Goal: Check status: Check status

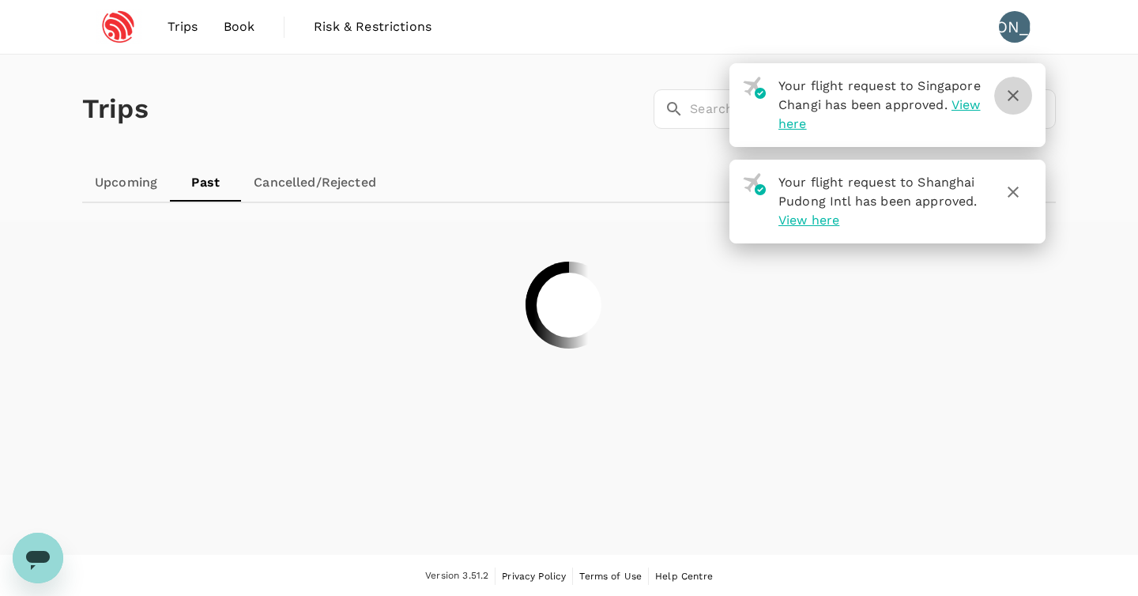
click at [1021, 103] on icon "button" at bounding box center [1013, 95] width 19 height 19
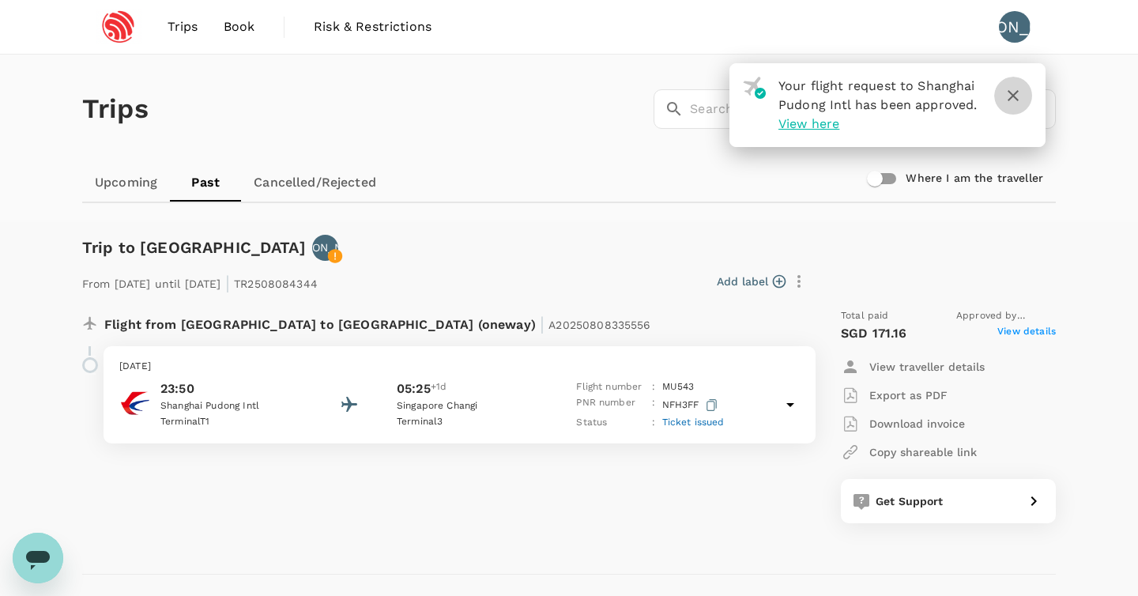
click at [1016, 99] on icon "button" at bounding box center [1013, 95] width 11 height 11
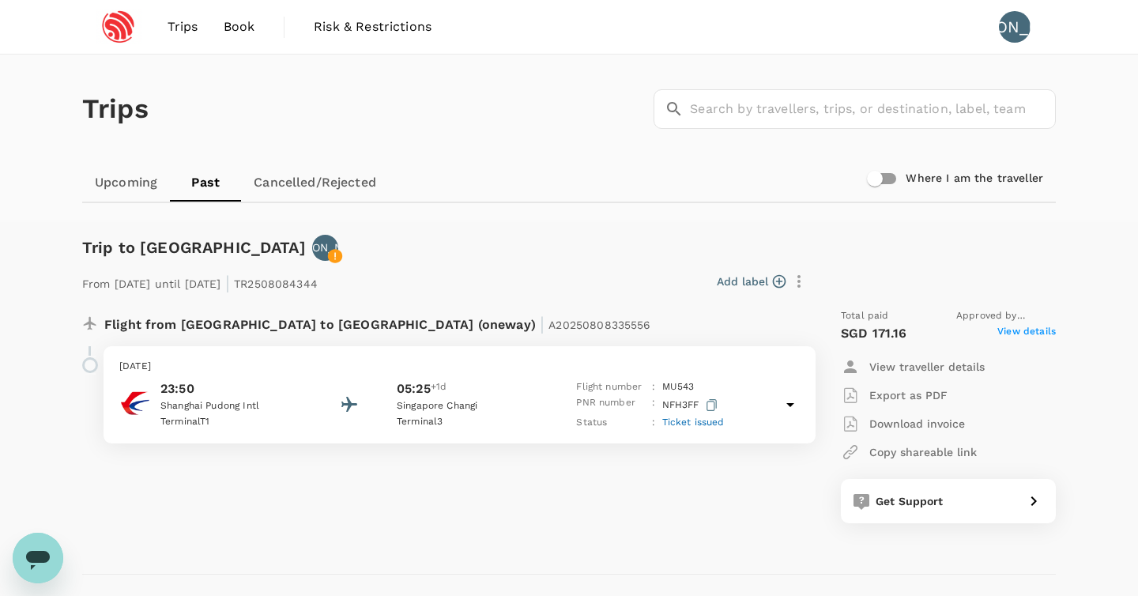
click at [526, 250] on div "From [DATE] until [DATE] | TR2508084344 Add label Flight from [GEOGRAPHIC_DATA]…" at bounding box center [556, 392] width 999 height 313
click at [441, 263] on div "Add label" at bounding box center [565, 278] width 495 height 33
click at [291, 187] on link "Cancelled/Rejected" at bounding box center [315, 183] width 148 height 38
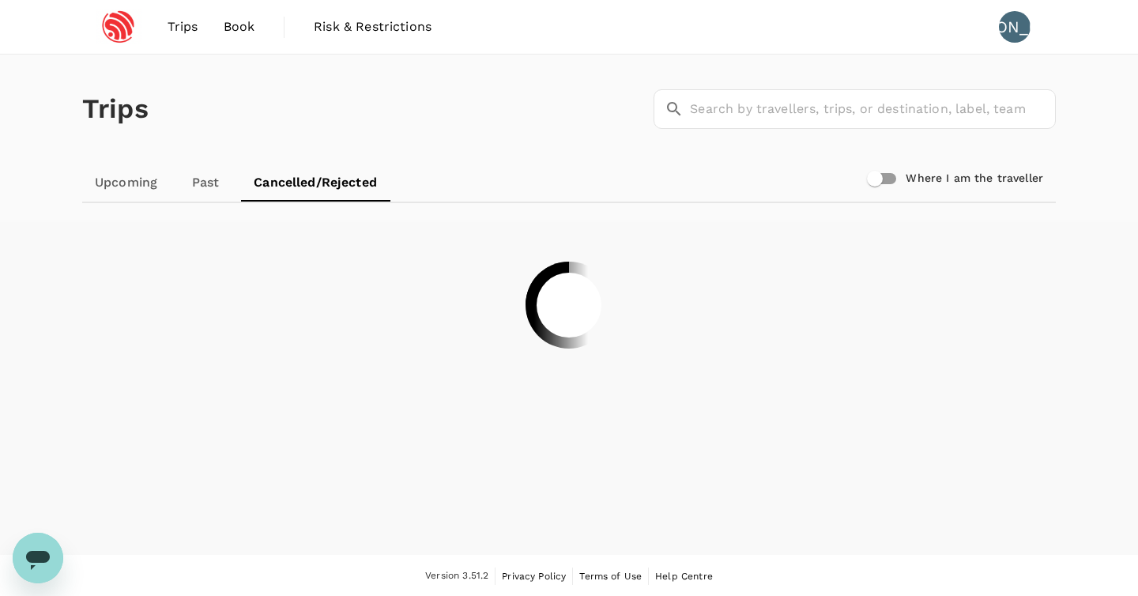
click at [123, 183] on link "Upcoming" at bounding box center [126, 183] width 88 height 38
click at [210, 183] on link "Past" at bounding box center [206, 183] width 71 height 38
click at [127, 180] on link "Upcoming" at bounding box center [126, 183] width 88 height 38
click at [323, 94] on div "Trips ​ ​" at bounding box center [566, 105] width 980 height 115
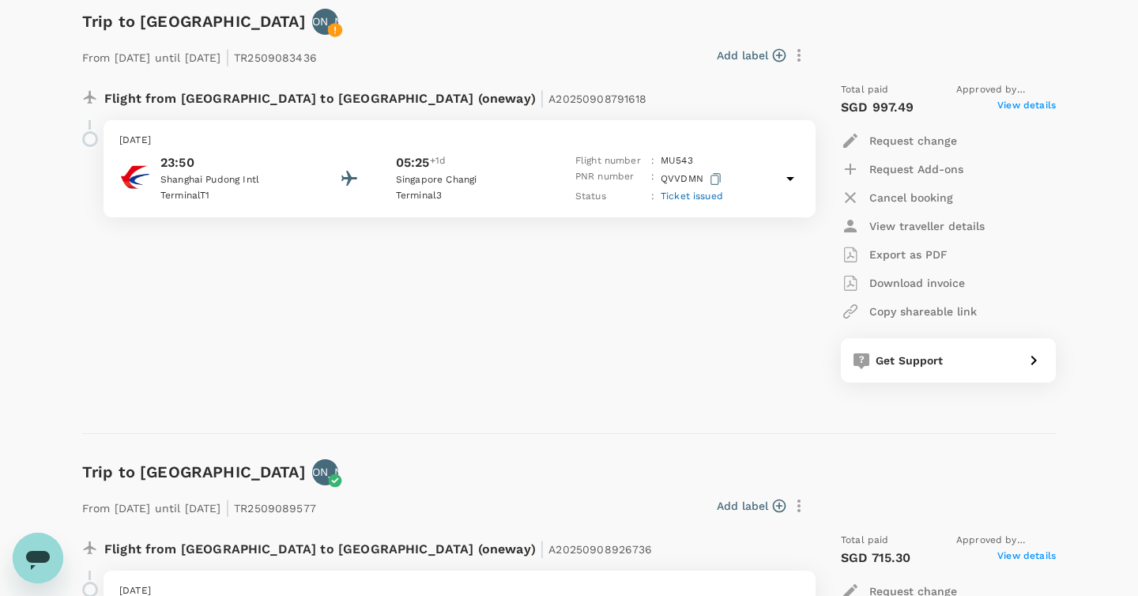
scroll to position [492, 0]
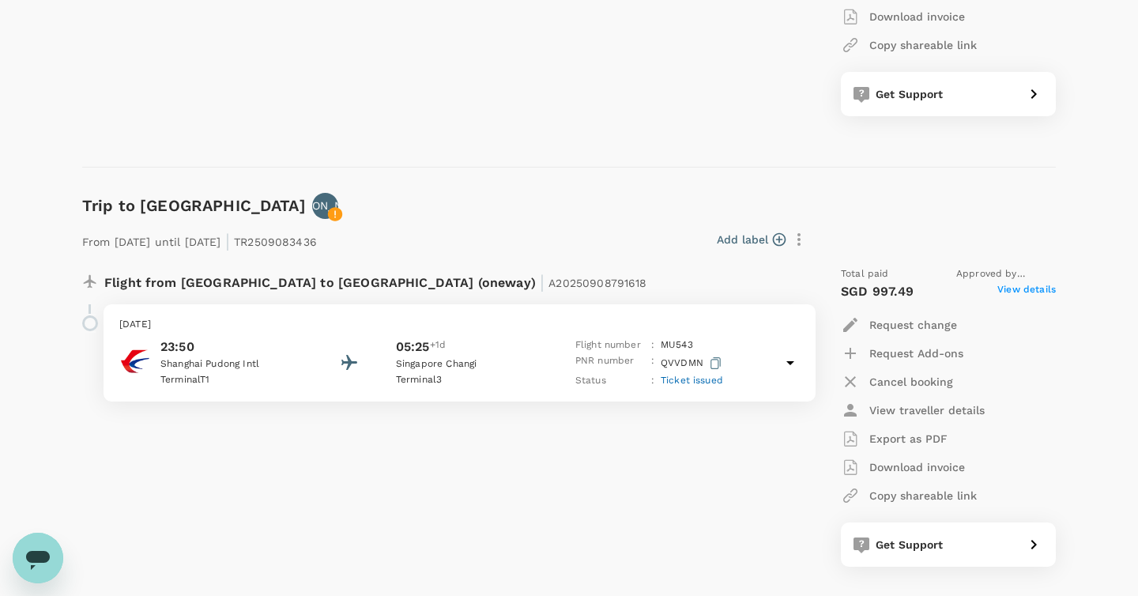
click at [445, 221] on div "Add label" at bounding box center [565, 236] width 496 height 33
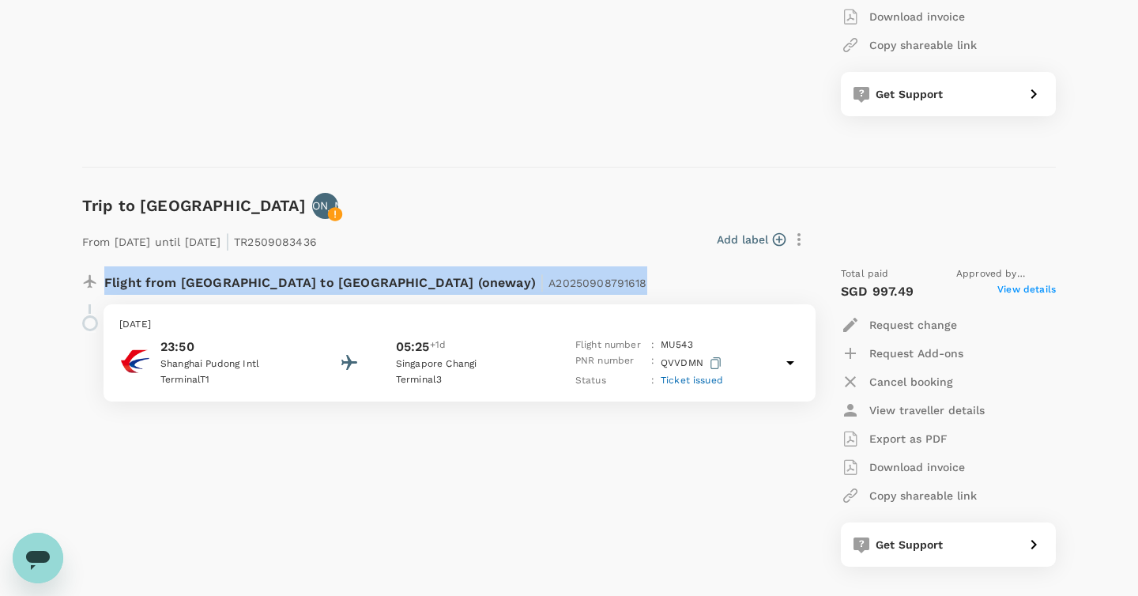
click at [445, 221] on div "Add label" at bounding box center [565, 236] width 496 height 33
click at [443, 197] on div "From [DATE] until [DATE] | TR2509083436 Add label Flight from [GEOGRAPHIC_DATA]…" at bounding box center [556, 393] width 999 height 398
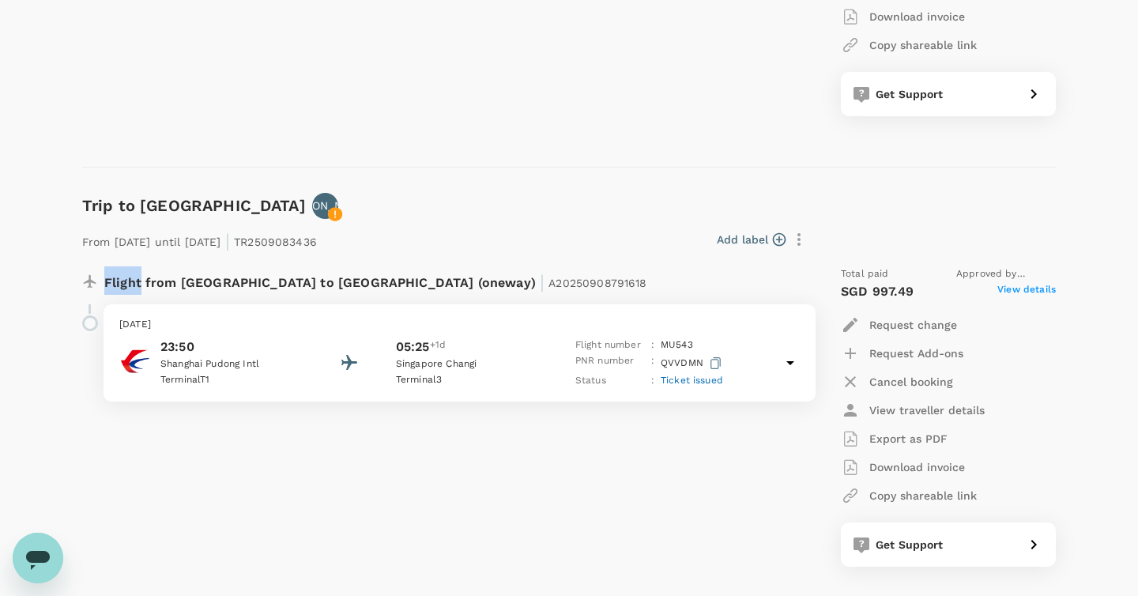
click at [443, 197] on div "From [DATE] until [DATE] | TR2509083436 Add label Flight from [GEOGRAPHIC_DATA]…" at bounding box center [556, 393] width 999 height 398
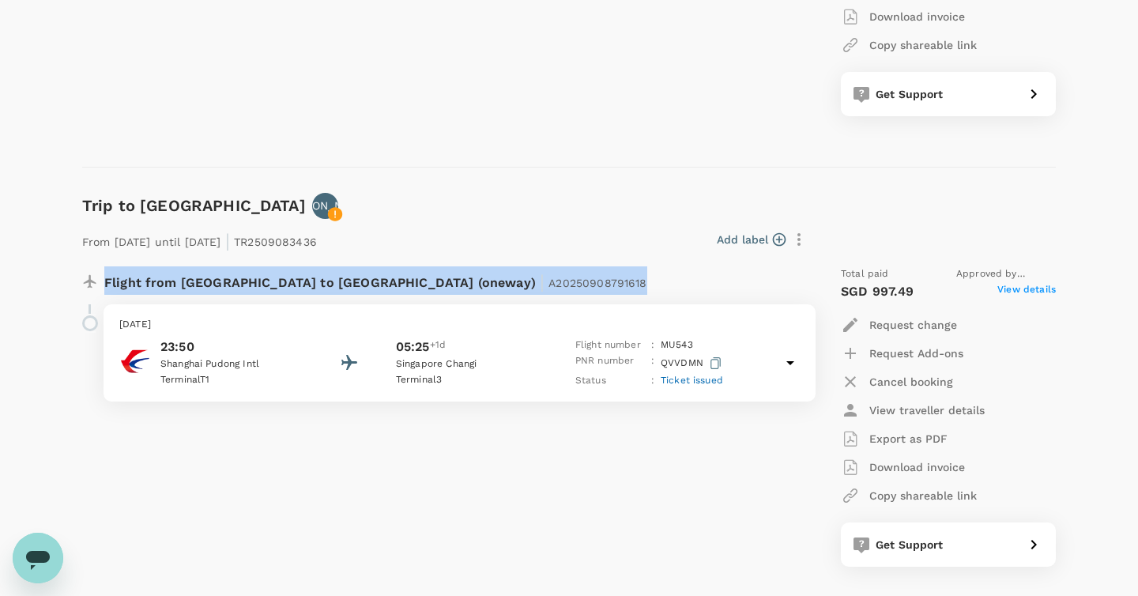
click at [443, 197] on div "From [DATE] until [DATE] | TR2509083436 Add label Flight from [GEOGRAPHIC_DATA]…" at bounding box center [556, 393] width 999 height 398
click at [407, 232] on div "Add label" at bounding box center [567, 239] width 489 height 27
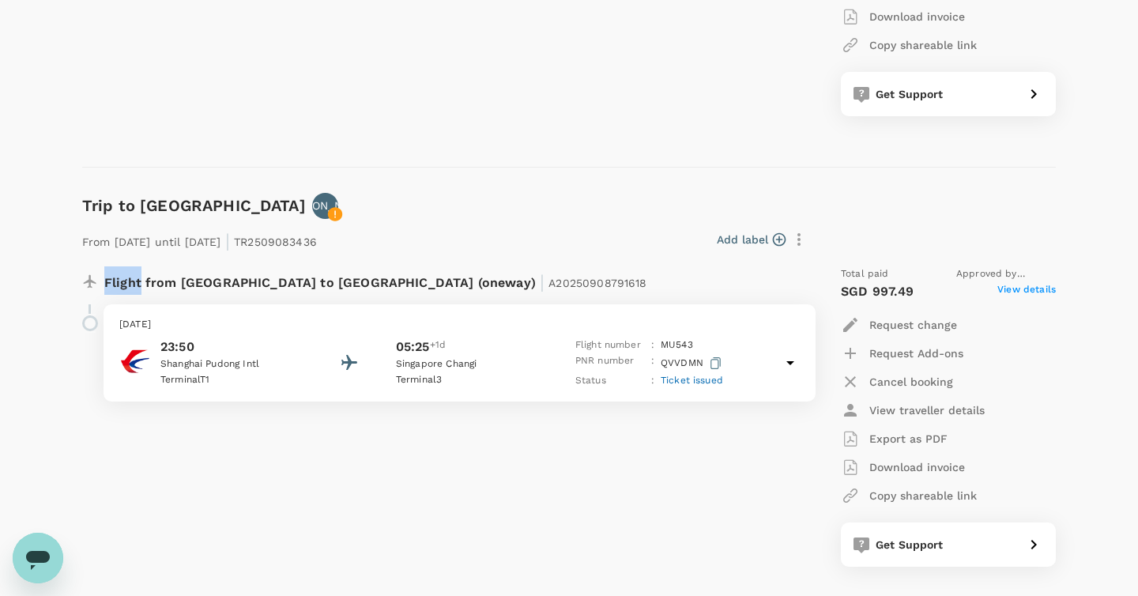
click at [407, 232] on div "Add label" at bounding box center [567, 239] width 489 height 27
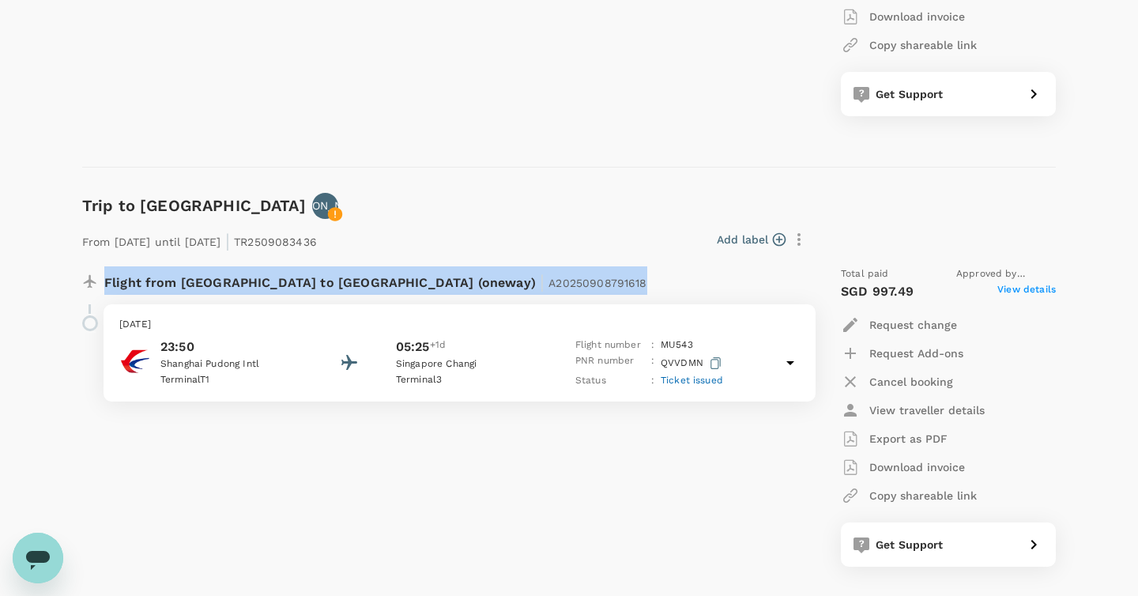
click at [407, 232] on div "Add label" at bounding box center [567, 239] width 489 height 27
click at [389, 233] on div "Add label" at bounding box center [567, 239] width 489 height 27
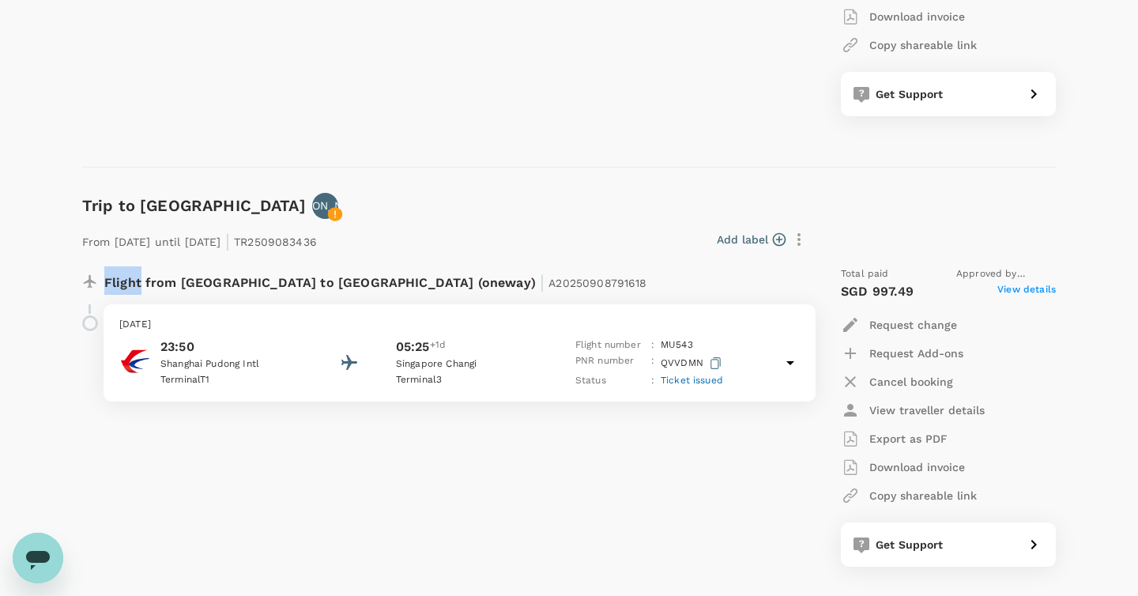
click at [389, 233] on div "Add label" at bounding box center [567, 239] width 489 height 27
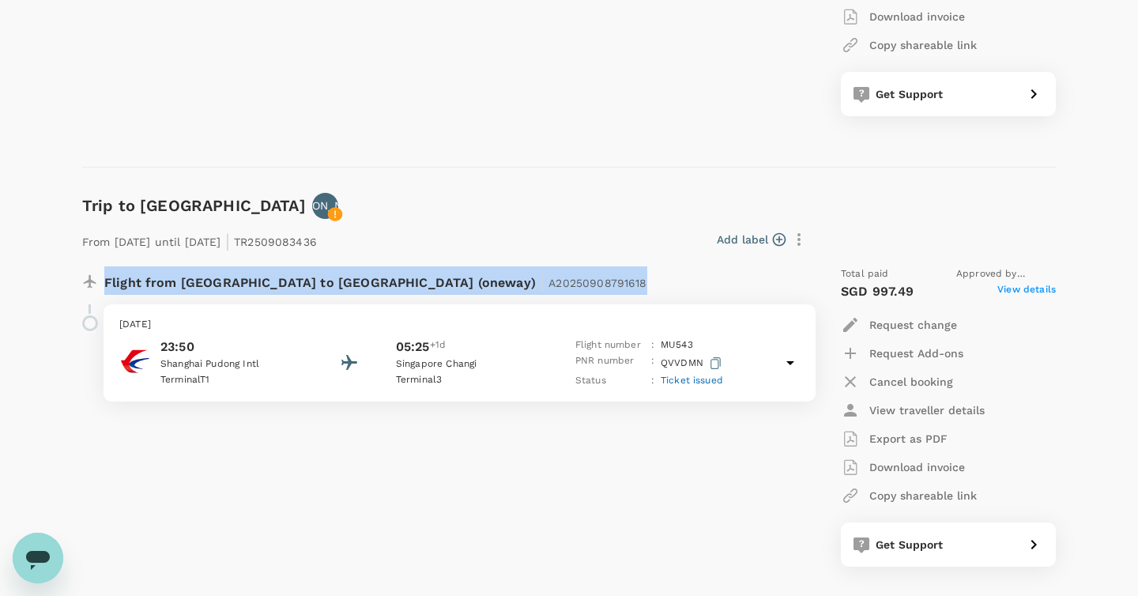
click at [389, 233] on div "Add label" at bounding box center [567, 239] width 489 height 27
click at [456, 228] on div "Add label" at bounding box center [567, 239] width 489 height 27
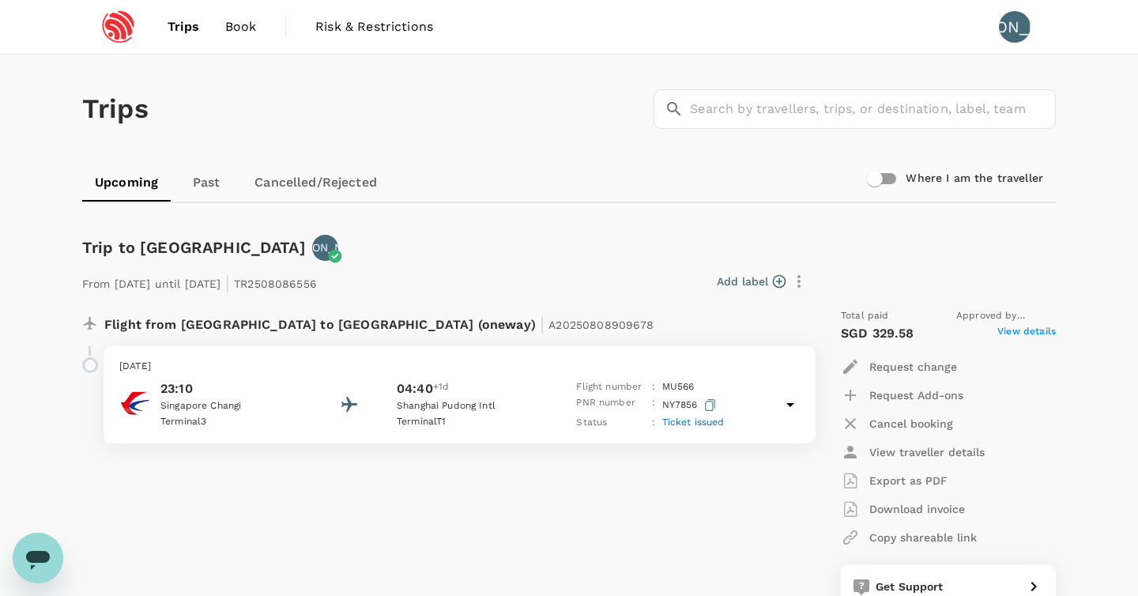
scroll to position [0, 0]
